Goal: Transaction & Acquisition: Purchase product/service

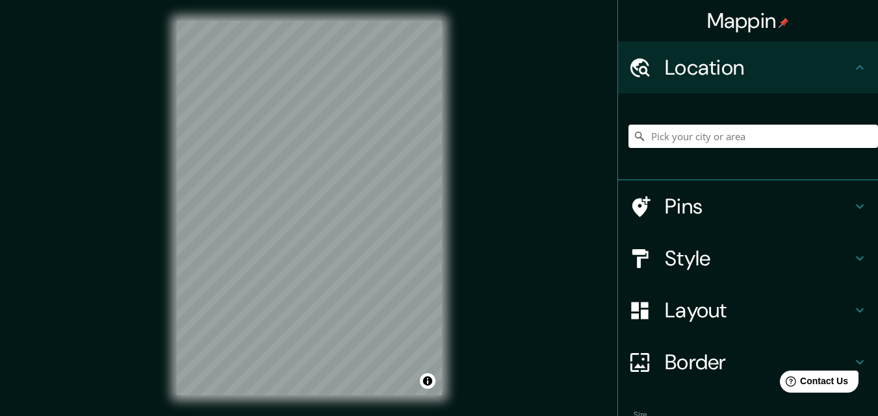
click at [774, 134] on input "Pick your city or area" at bounding box center [752, 136] width 249 height 23
type input "[GEOGRAPHIC_DATA][PERSON_NAME], [GEOGRAPHIC_DATA], [GEOGRAPHIC_DATA], [GEOGRAPH…"
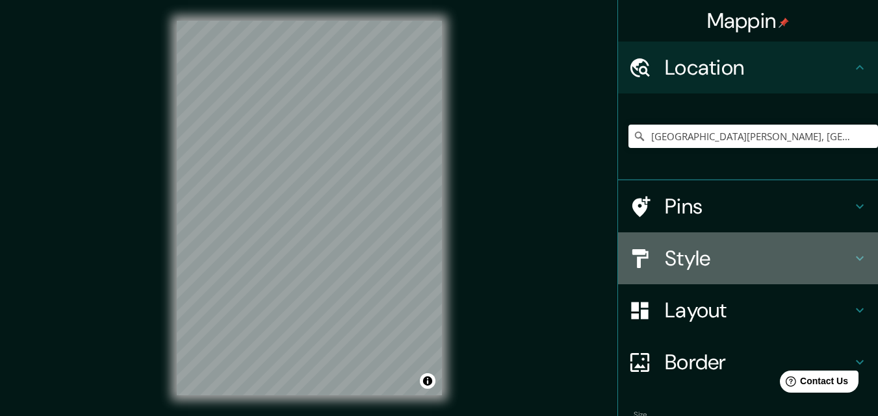
click at [706, 255] on h4 "Style" at bounding box center [758, 259] width 187 height 26
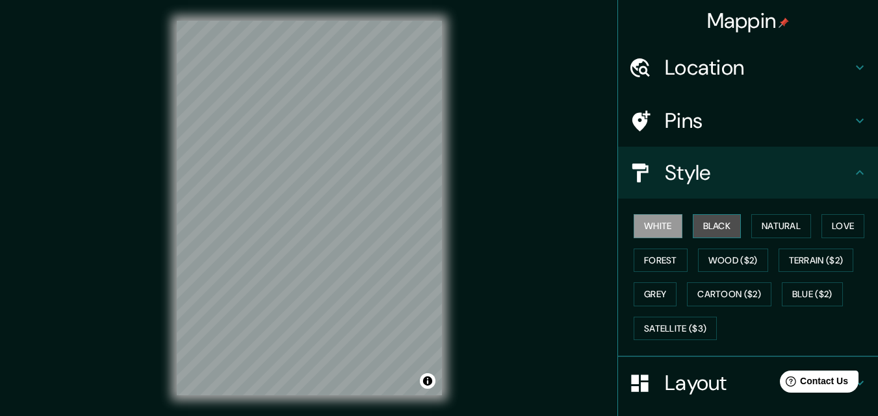
click at [719, 232] on button "Black" at bounding box center [717, 226] width 49 height 24
click at [227, 19] on div "© Mapbox © OpenStreetMap Improve this map" at bounding box center [309, 208] width 307 height 416
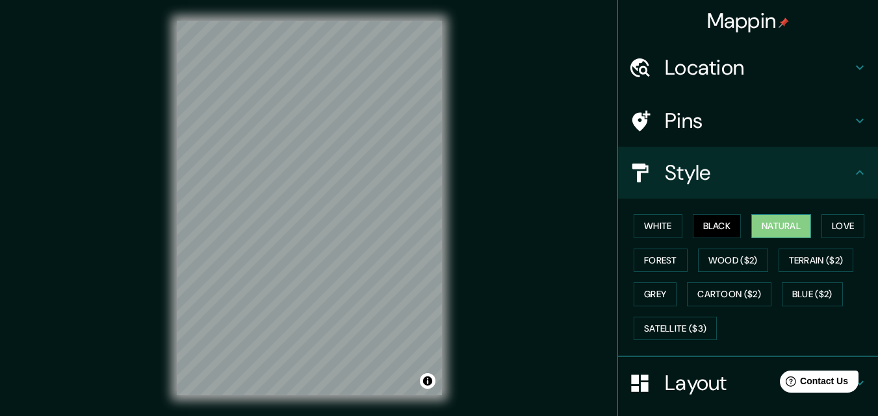
click at [769, 222] on button "Natural" at bounding box center [781, 226] width 60 height 24
click at [852, 229] on button "Love" at bounding box center [842, 226] width 43 height 24
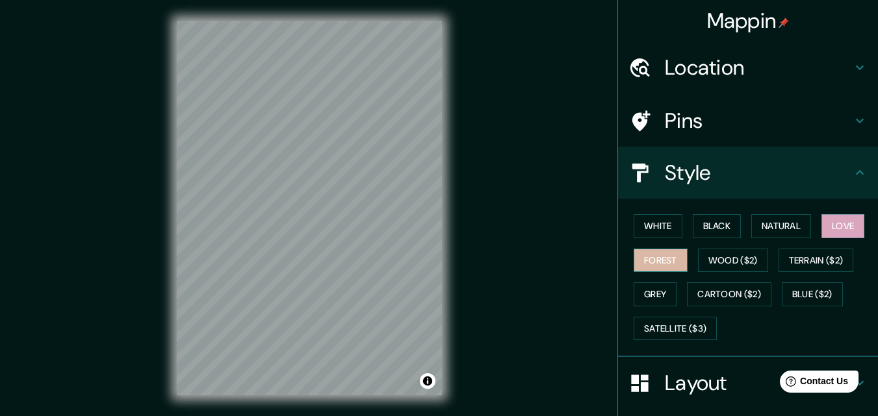
click at [663, 259] on button "Forest" at bounding box center [660, 261] width 54 height 24
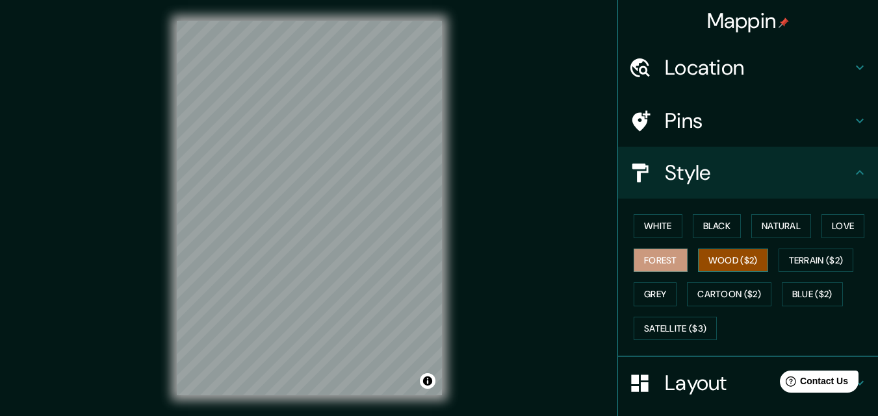
click at [706, 264] on button "Wood ($2)" at bounding box center [733, 261] width 70 height 24
click at [799, 270] on button "Terrain ($2)" at bounding box center [815, 261] width 75 height 24
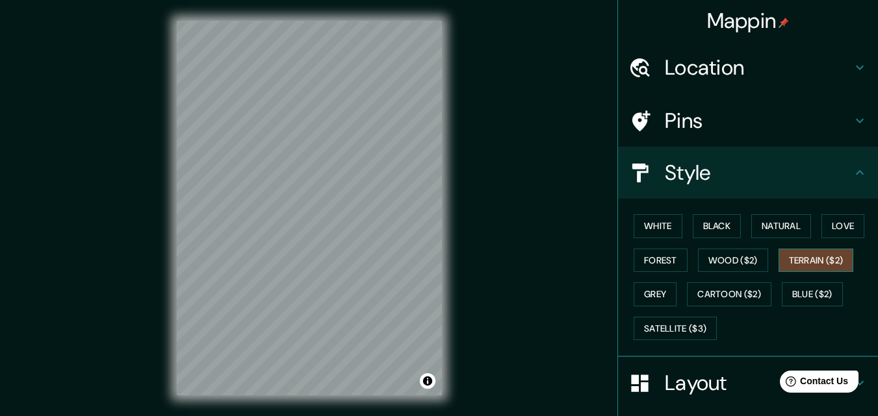
click at [799, 270] on button "Terrain ($2)" at bounding box center [815, 261] width 75 height 24
click at [792, 288] on button "Blue ($2)" at bounding box center [812, 295] width 61 height 24
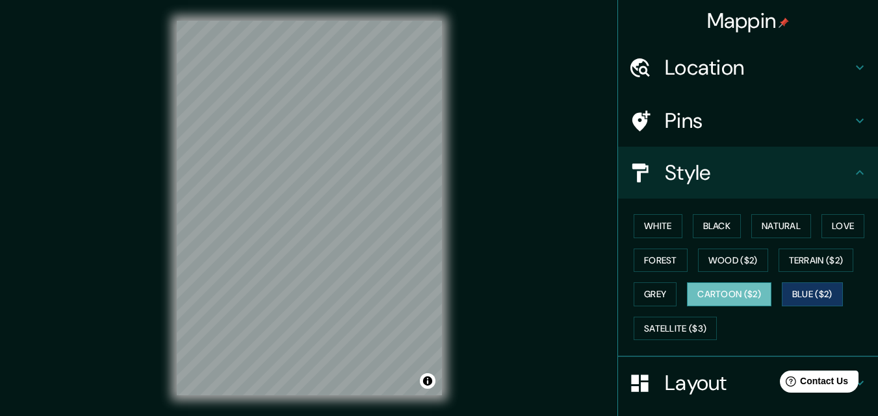
click at [753, 294] on button "Cartoon ($2)" at bounding box center [729, 295] width 84 height 24
click at [648, 301] on button "Grey" at bounding box center [654, 295] width 43 height 24
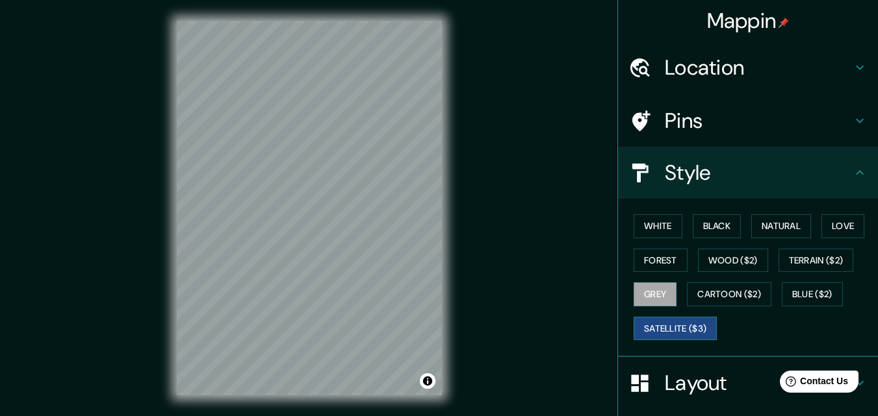
click at [659, 336] on button "Satellite ($3)" at bounding box center [674, 329] width 83 height 24
click at [652, 298] on button "Grey" at bounding box center [654, 295] width 43 height 24
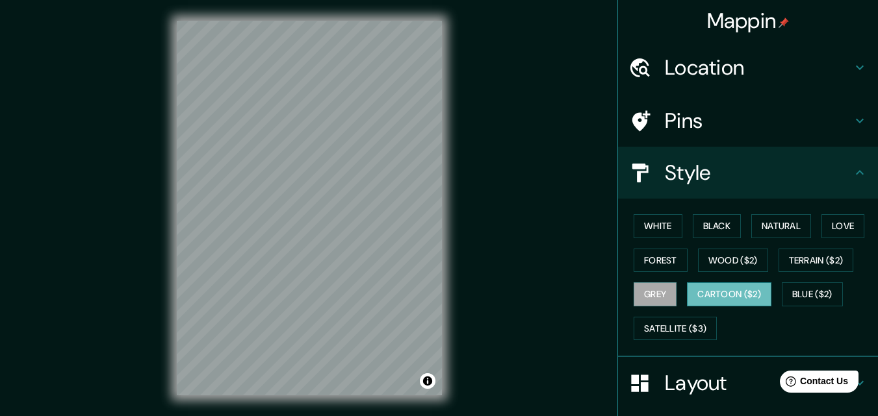
click at [697, 296] on button "Cartoon ($2)" at bounding box center [729, 295] width 84 height 24
click at [786, 296] on button "Blue ($2)" at bounding box center [812, 295] width 61 height 24
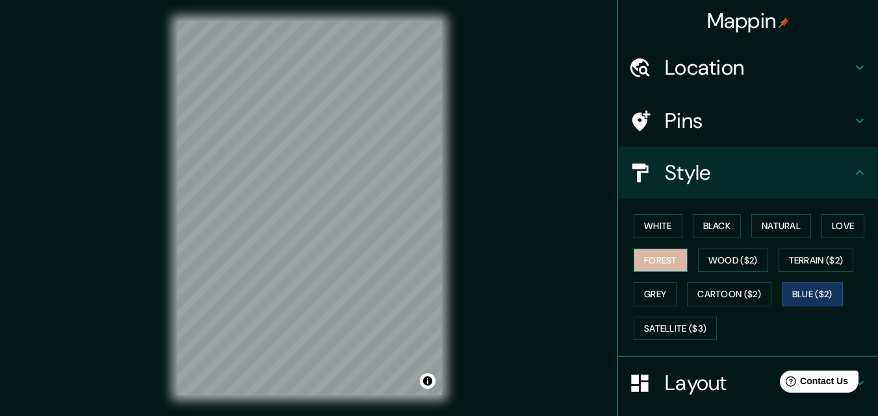
click at [650, 266] on button "Forest" at bounding box center [660, 261] width 54 height 24
click at [797, 288] on button "Blue ($2)" at bounding box center [812, 295] width 61 height 24
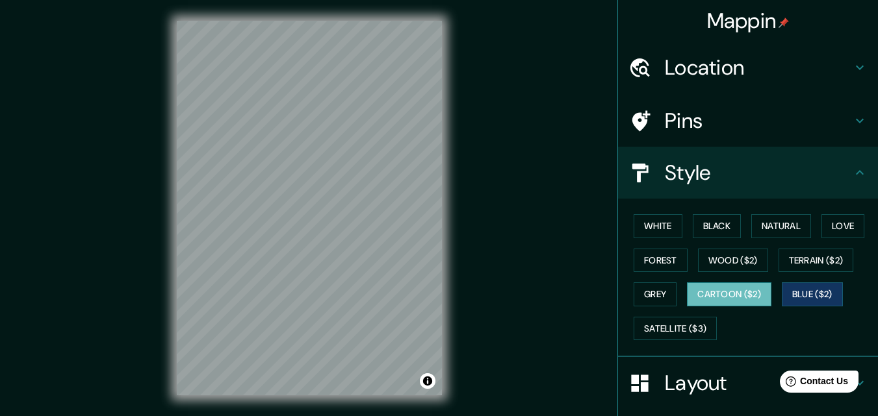
click at [687, 287] on button "Cartoon ($2)" at bounding box center [729, 295] width 84 height 24
click at [635, 294] on button "Grey" at bounding box center [654, 295] width 43 height 24
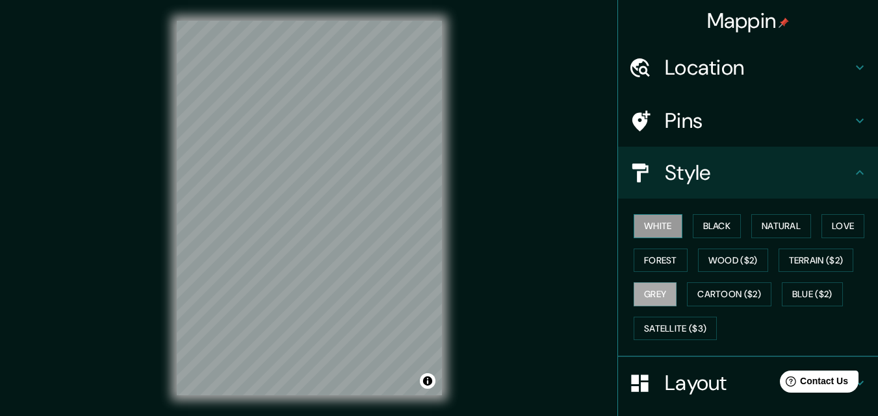
click at [652, 229] on button "White" at bounding box center [657, 226] width 49 height 24
click at [702, 225] on button "Black" at bounding box center [717, 226] width 49 height 24
